Goal: Information Seeking & Learning: Find contact information

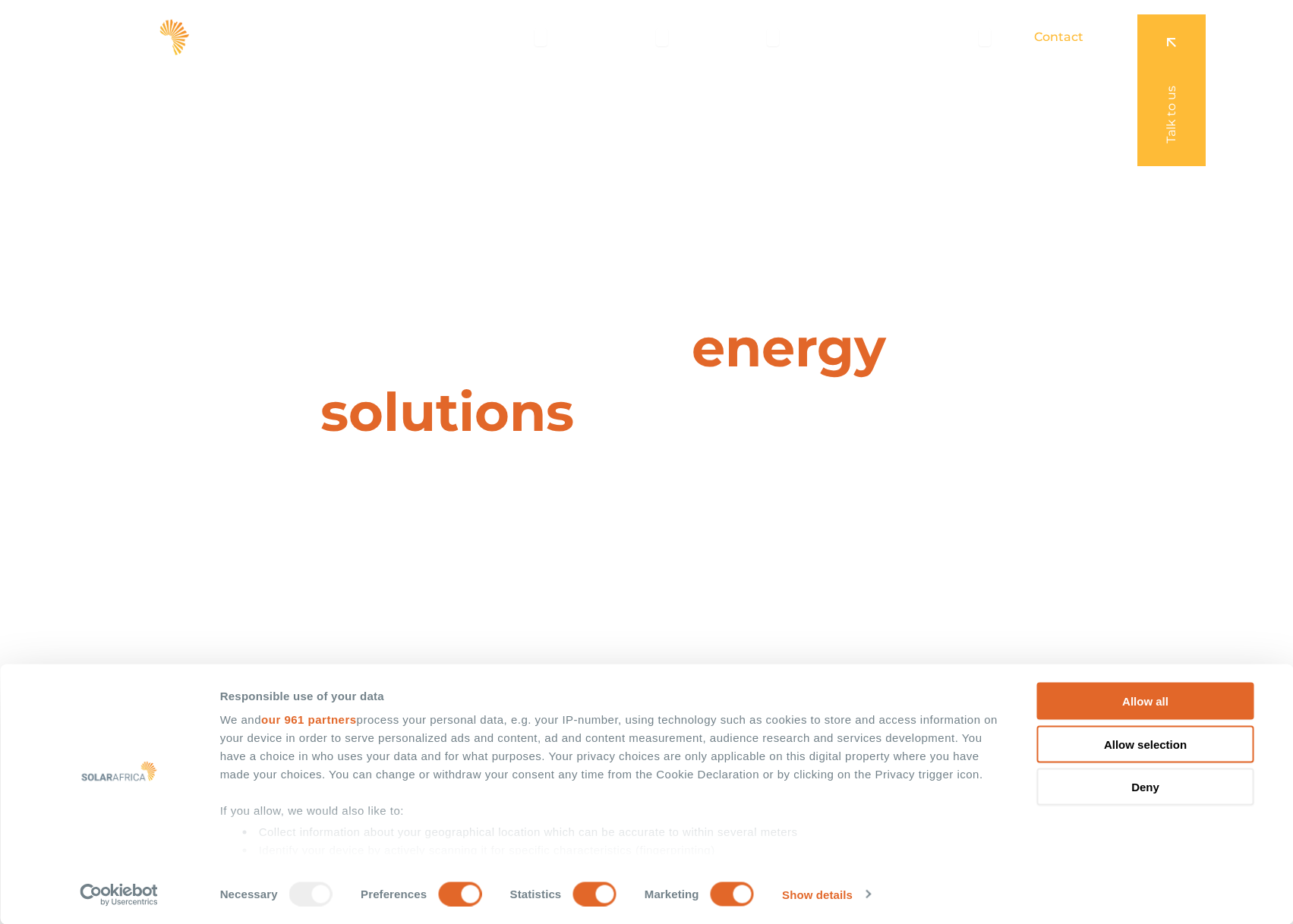
click at [1063, 35] on span "Contact" at bounding box center [1057, 37] width 49 height 18
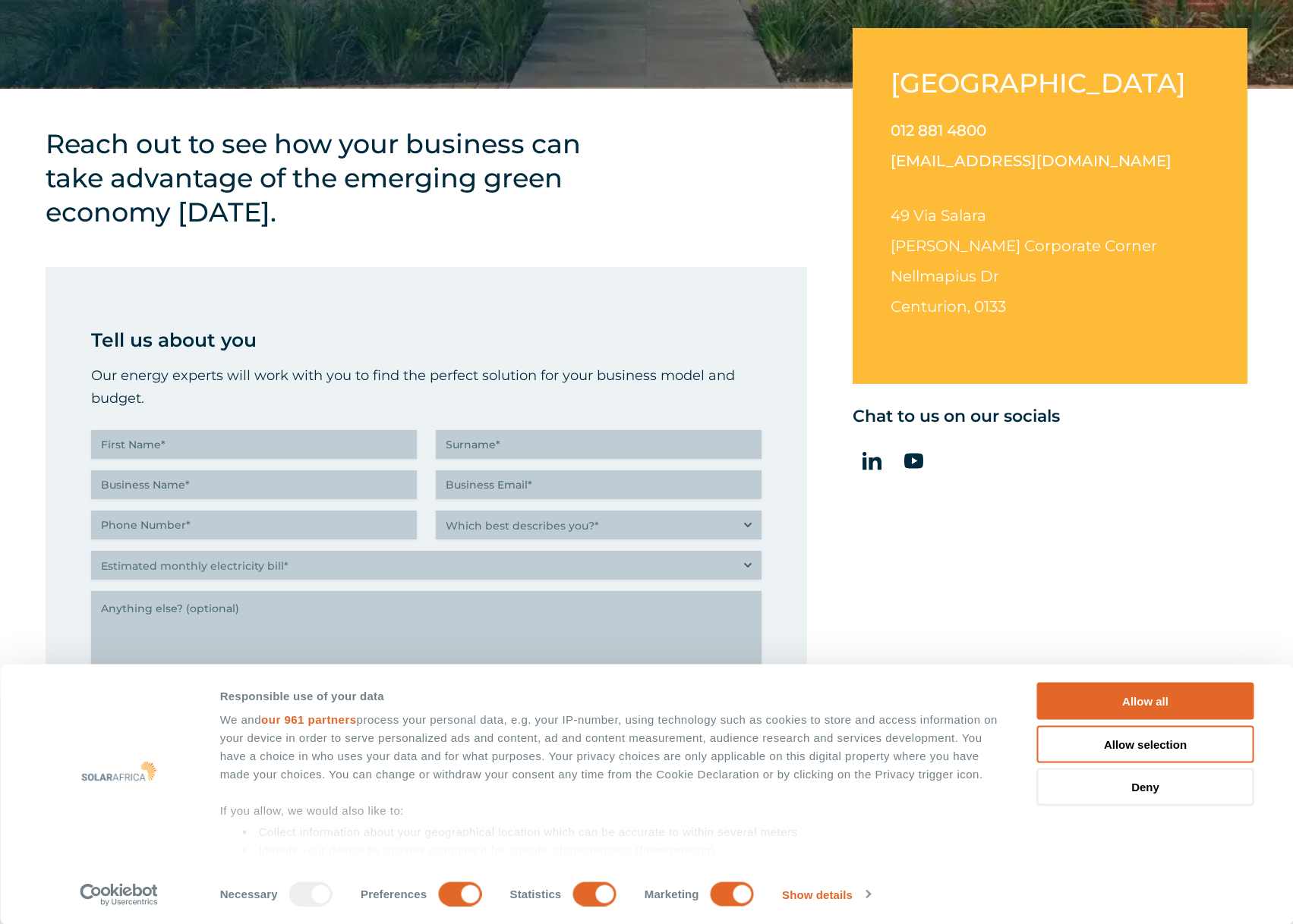
scroll to position [683, 0]
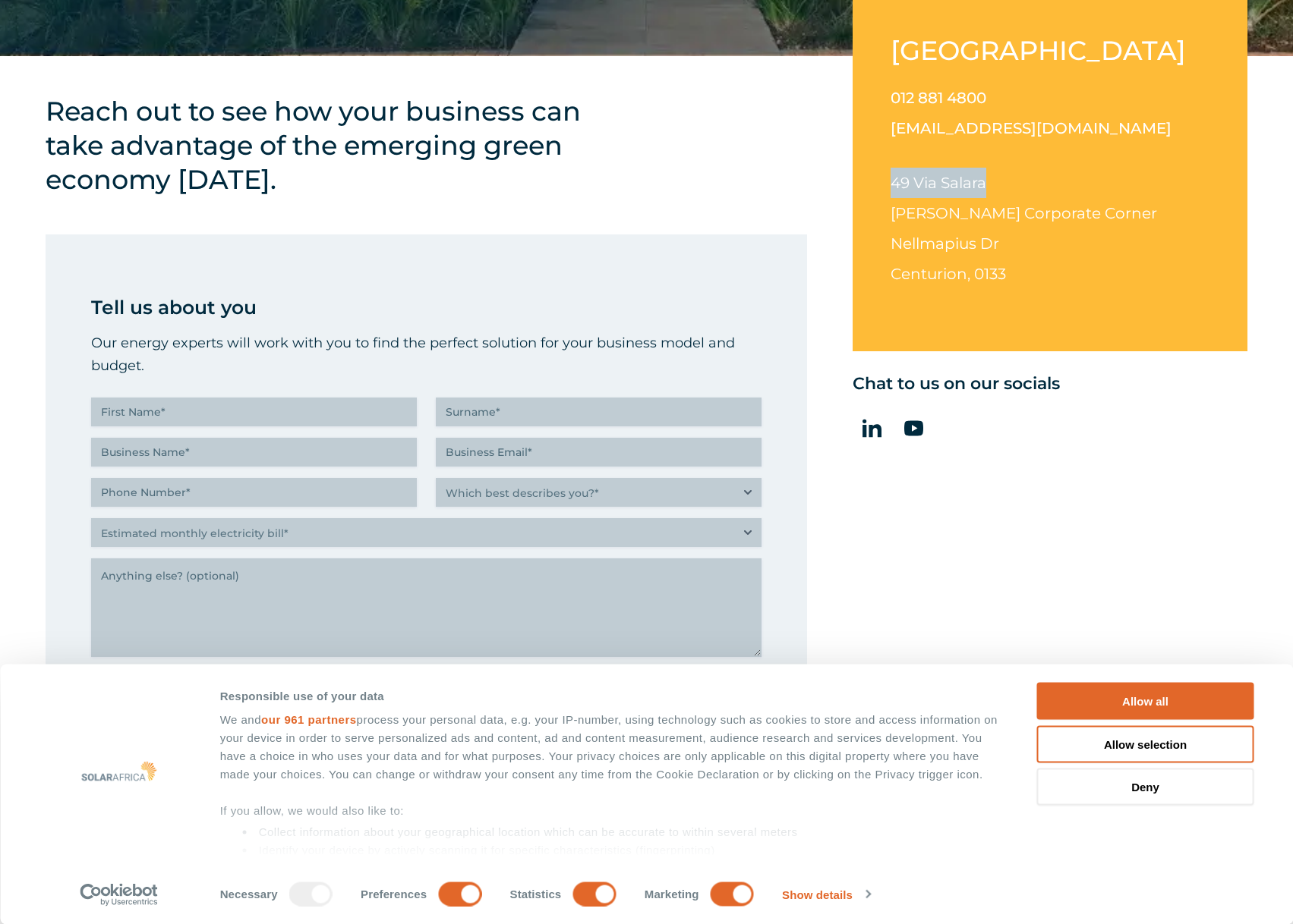
drag, startPoint x: 888, startPoint y: 182, endPoint x: 993, endPoint y: 181, distance: 105.0
click at [993, 181] on div "South Africa 012 881 4800 info@solarafrica.com 49 Via Salara Irene Corporate Co…" at bounding box center [1049, 173] width 394 height 355
copy span "49 Via Salara"
click at [894, 210] on span "Irene Corporate Corner" at bounding box center [1023, 213] width 266 height 18
drag, startPoint x: 891, startPoint y: 210, endPoint x: 1084, endPoint y: 211, distance: 193.0
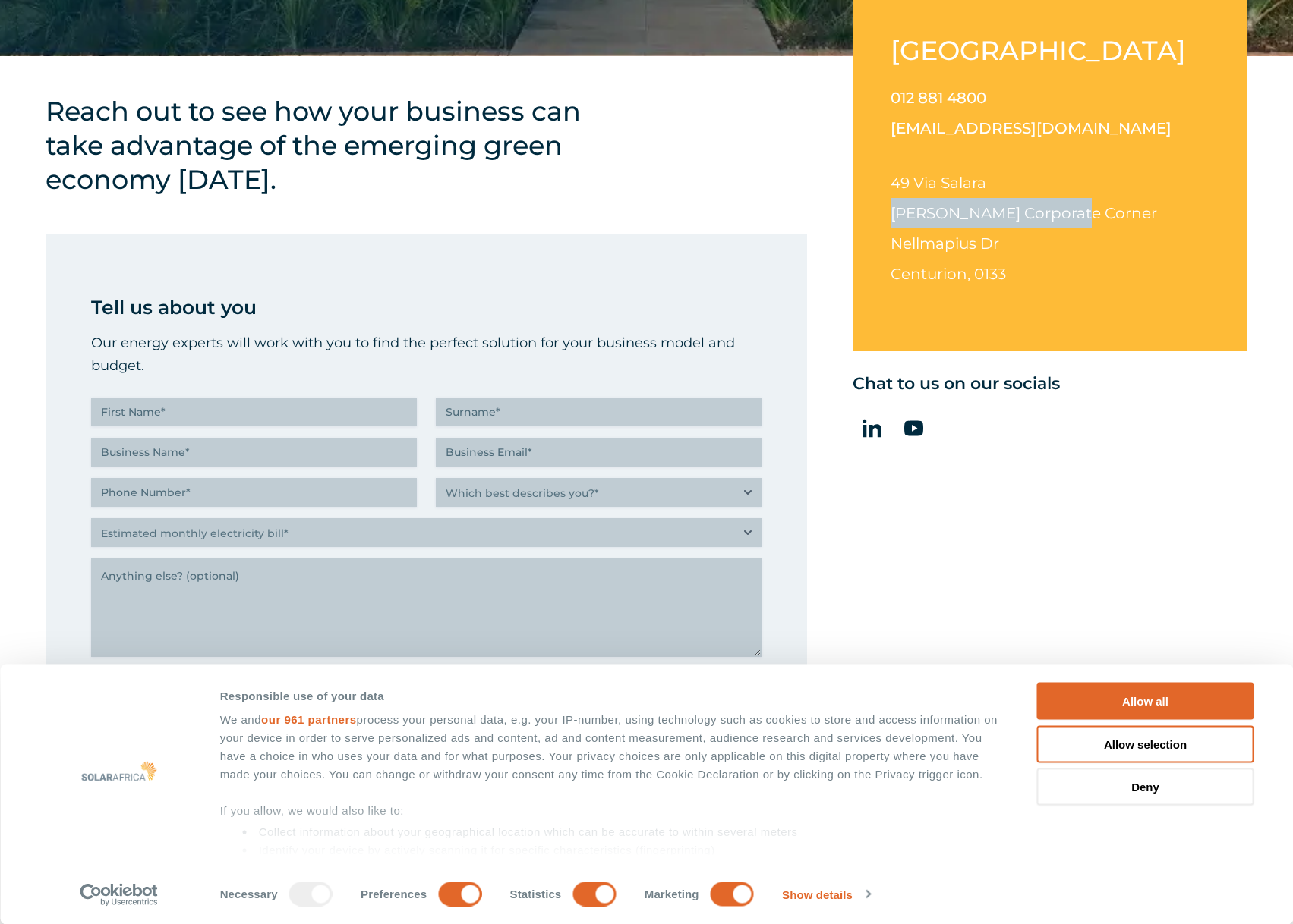
click at [1084, 211] on p "49 Via Salara Irene Corporate Corner Nellmapius Dr Centurion, 0133" at bounding box center [1049, 229] width 319 height 122
copy span "Irene Corporate Corner"
drag, startPoint x: 892, startPoint y: 242, endPoint x: 1017, endPoint y: 241, distance: 125.0
click at [1017, 241] on p "49 Via Salara Irene Corporate Corner Nellmapius Dr Centurion, 0133" at bounding box center [1049, 229] width 319 height 122
copy span "Nellmapius Dr"
